Goal: Task Accomplishment & Management: Manage account settings

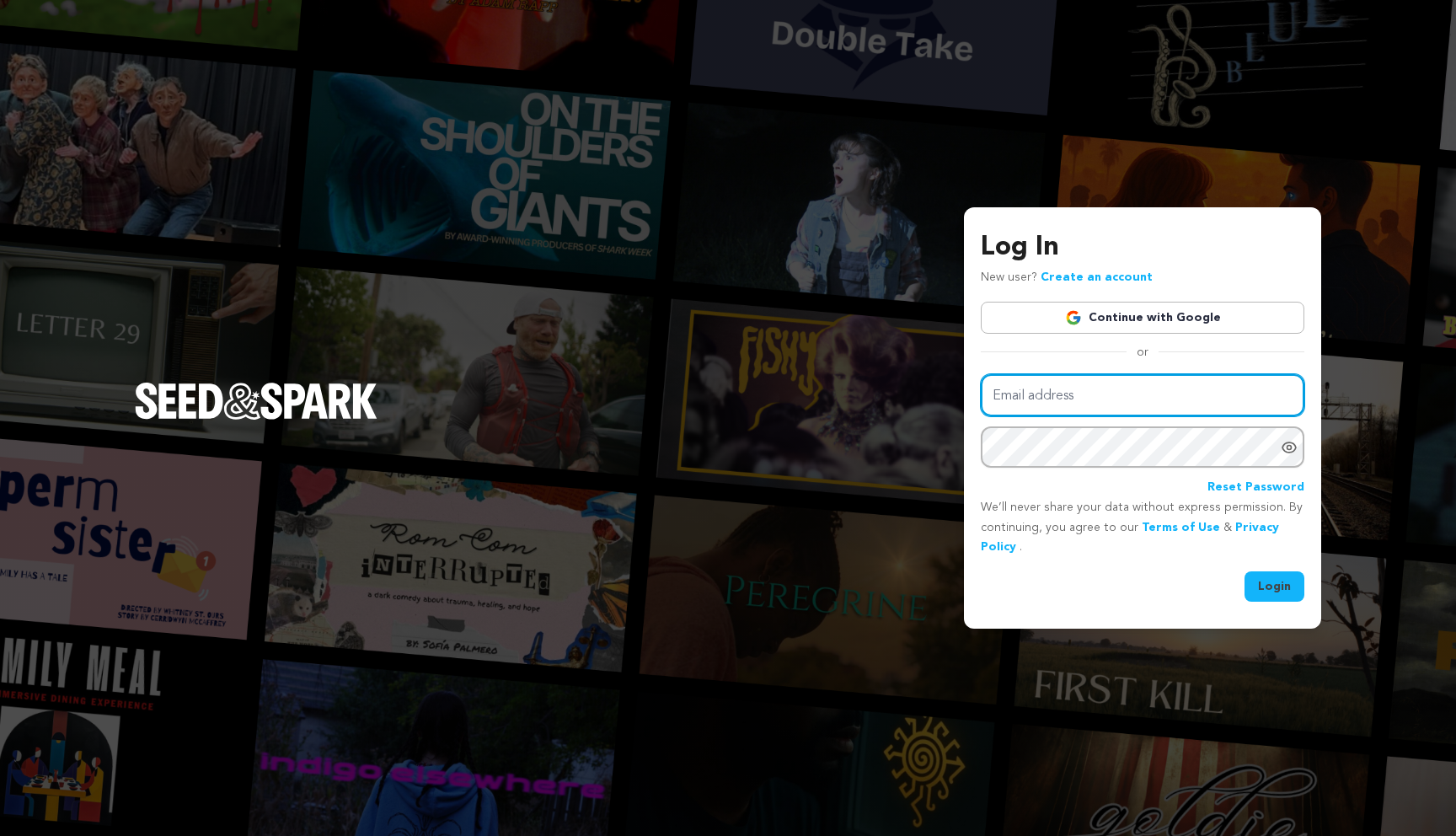
click at [1095, 412] on input "Email address" at bounding box center [1142, 396] width 324 height 43
type input "greggriffinworkshard@gmail.com"
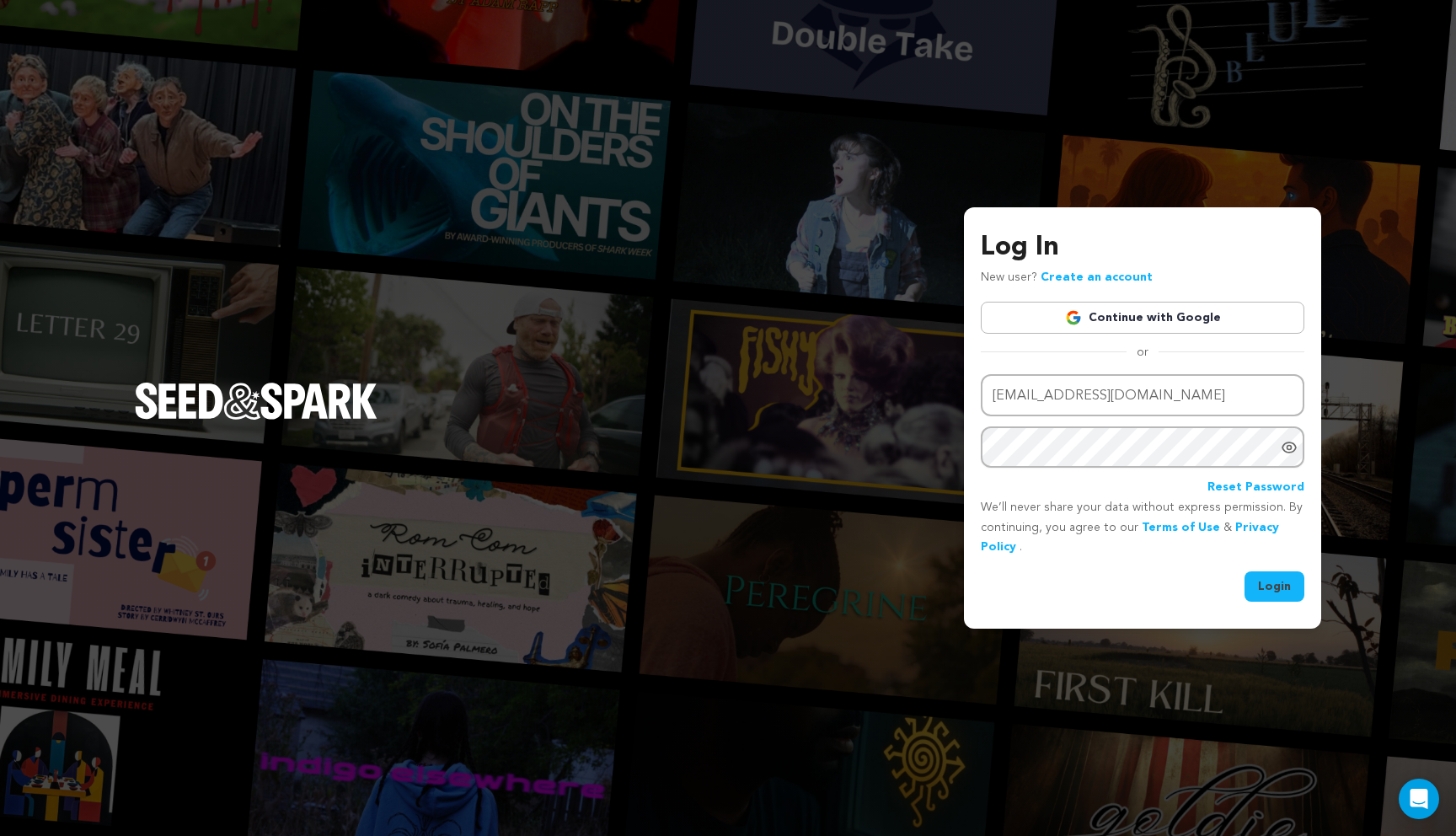
click at [1266, 580] on button "Login" at bounding box center [1274, 586] width 60 height 30
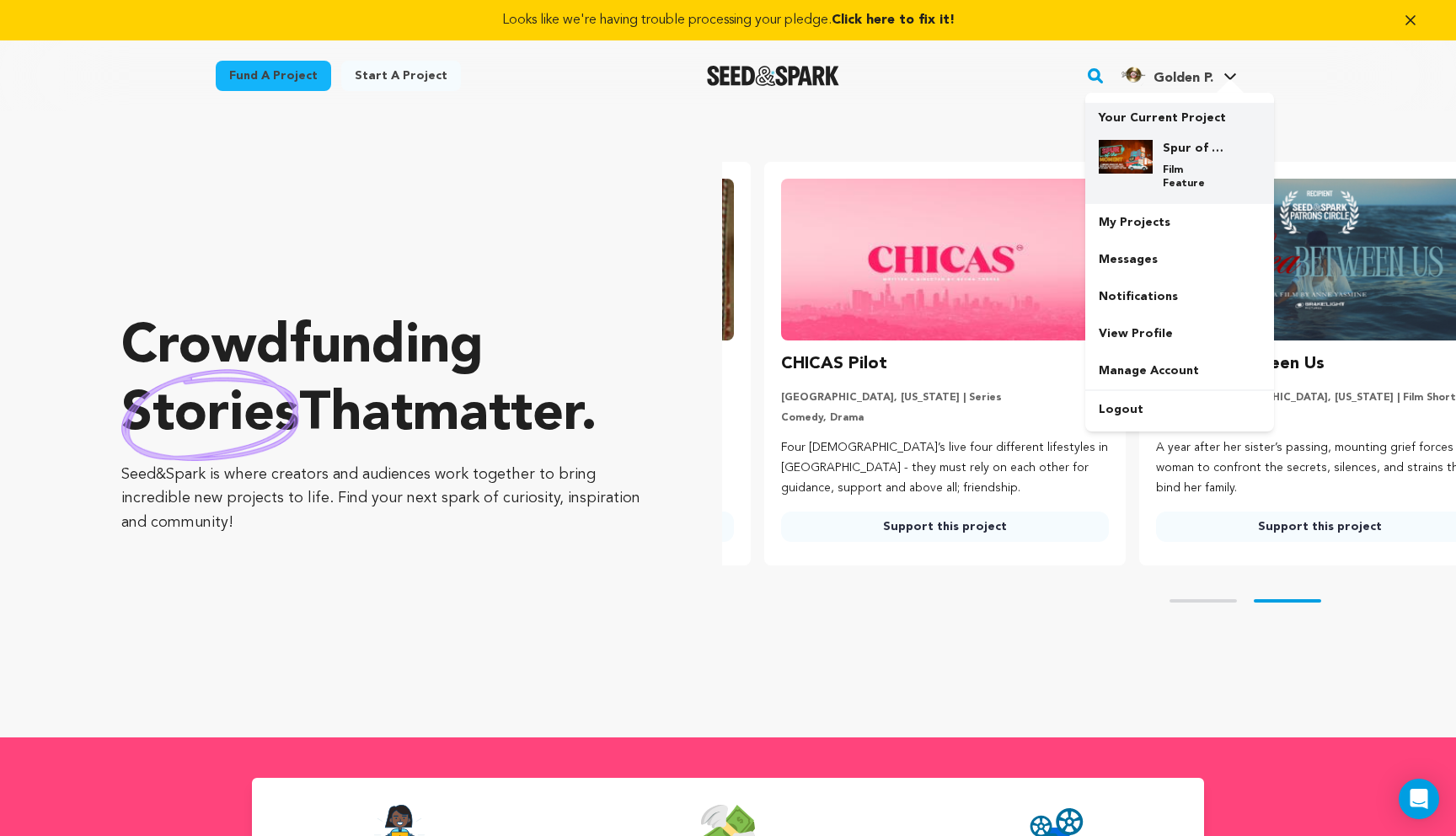
click at [1154, 150] on div "Spur of the Moment Film Feature" at bounding box center [1192, 165] width 81 height 51
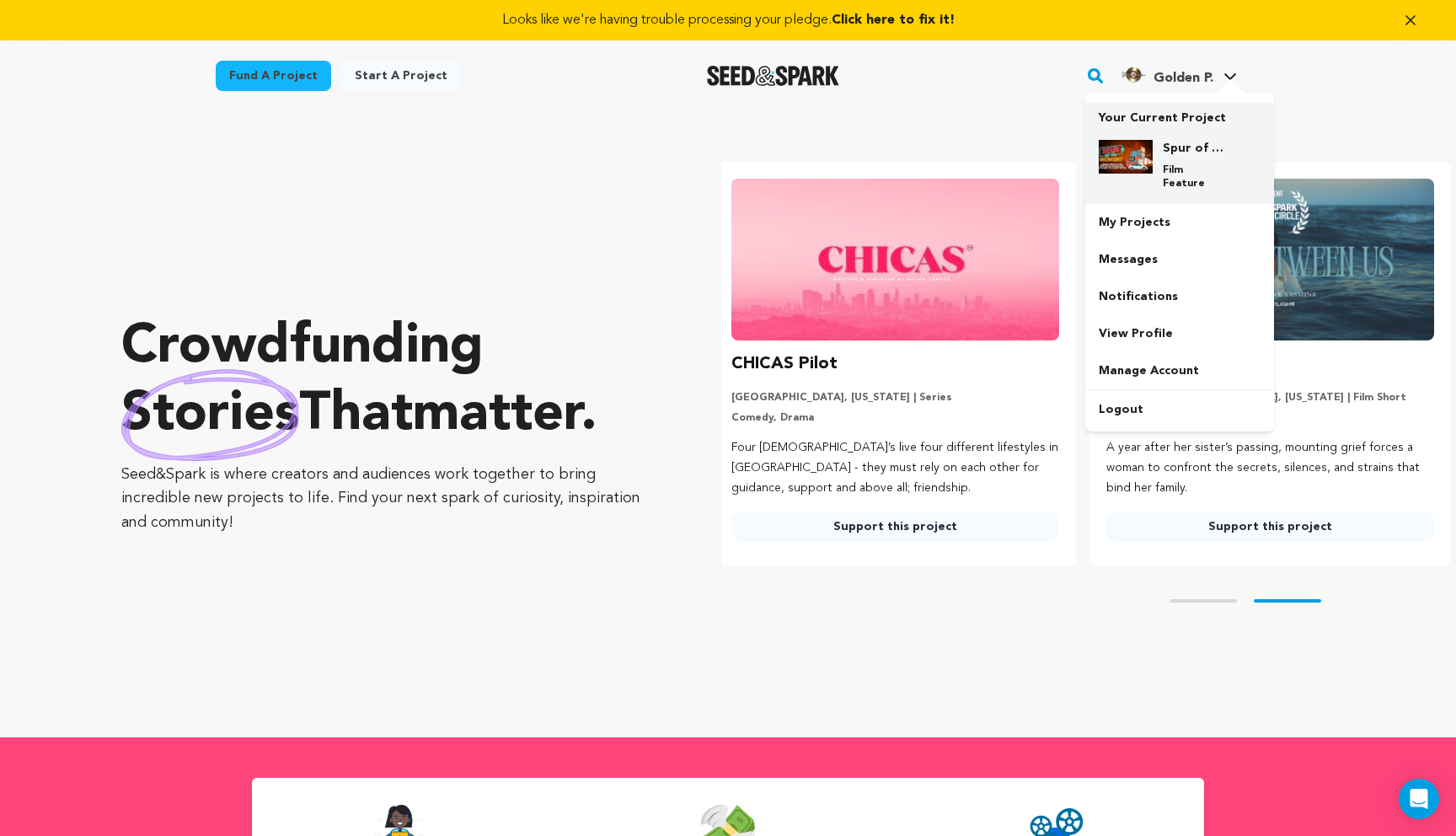
scroll to position [0, 388]
